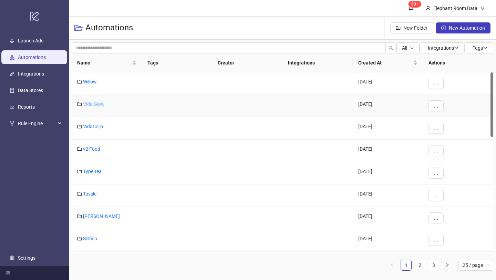
click at [96, 105] on link "Vida Glow" at bounding box center [94, 104] width 22 height 6
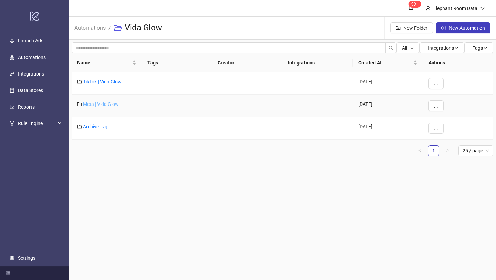
click at [100, 103] on link "Meta | Vida Glow" at bounding box center [101, 104] width 36 height 6
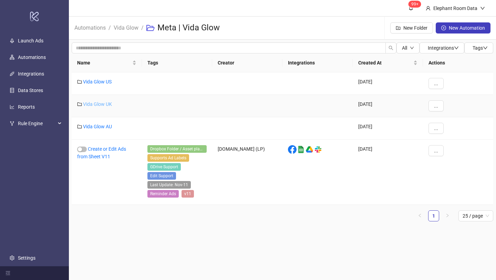
click at [108, 104] on link "Vida Glow UK" at bounding box center [97, 104] width 29 height 6
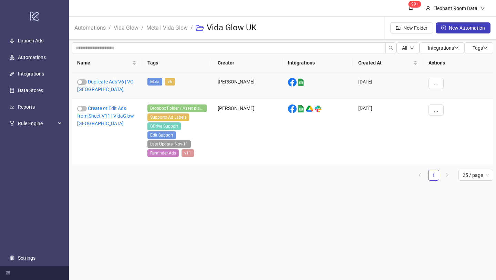
click at [122, 77] on div "Duplicate Ads V6 | VG [GEOGRAPHIC_DATA]" at bounding box center [107, 85] width 70 height 27
click at [121, 82] on link "Duplicate Ads V6 | VG [GEOGRAPHIC_DATA]" at bounding box center [105, 85] width 56 height 13
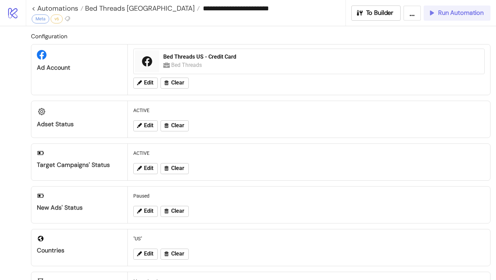
click at [442, 15] on span "Run Automation" at bounding box center [460, 13] width 45 height 8
type input "**********"
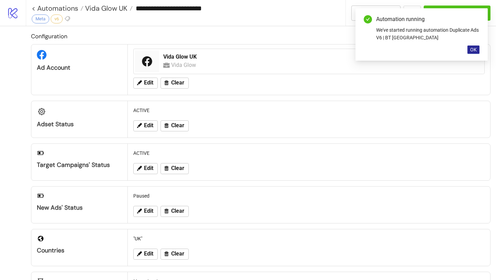
click at [474, 49] on span "OK" at bounding box center [473, 50] width 7 height 6
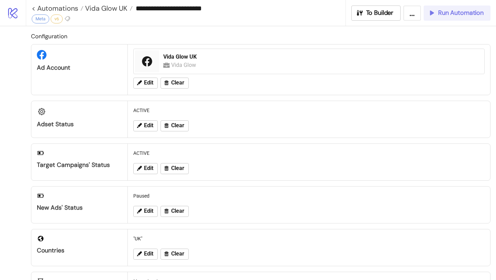
click at [454, 16] on span "Run Automation" at bounding box center [460, 13] width 45 height 8
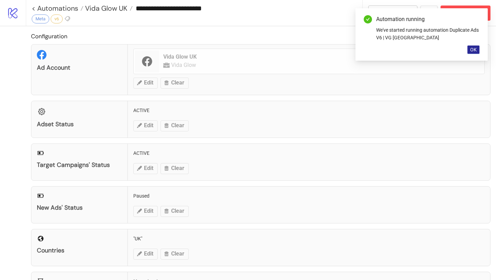
click at [470, 49] on span "OK" at bounding box center [473, 50] width 7 height 6
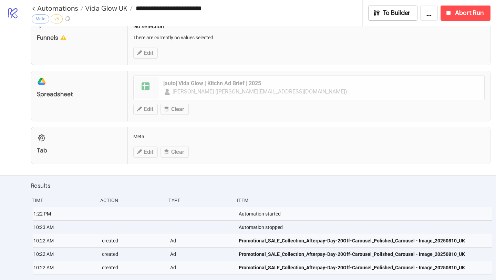
scroll to position [268, 0]
